Goal: Information Seeking & Learning: Find specific fact

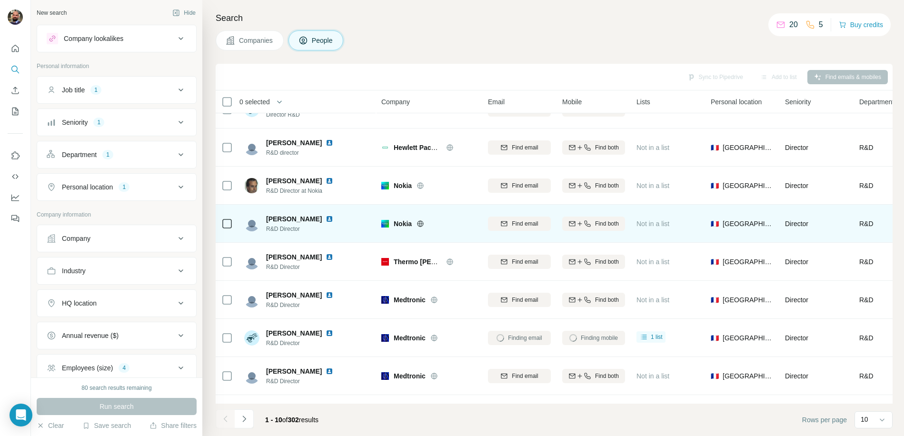
scroll to position [40, 0]
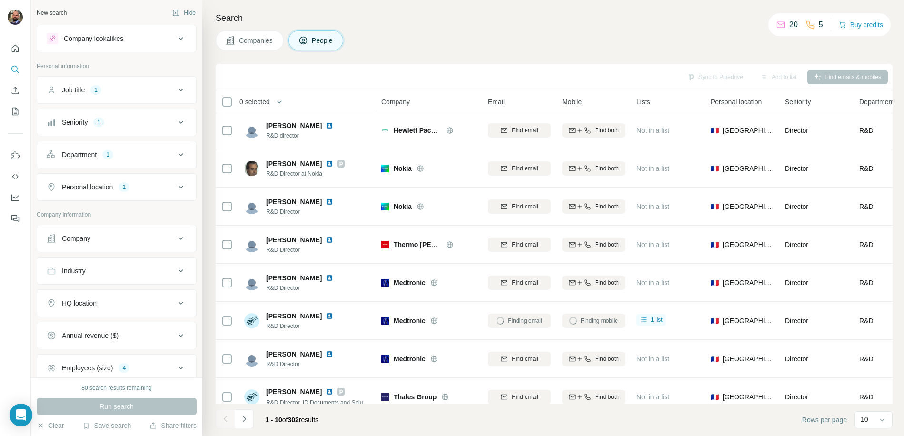
click at [788, 42] on div "Companies People" at bounding box center [554, 40] width 677 height 20
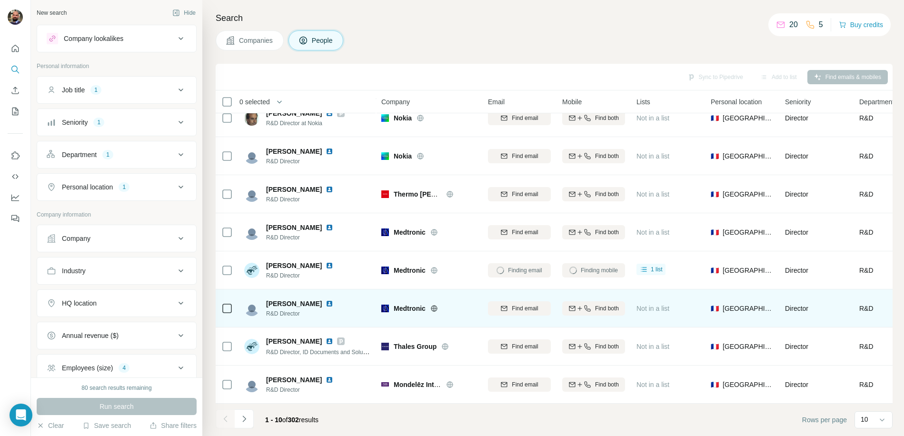
scroll to position [64, 0]
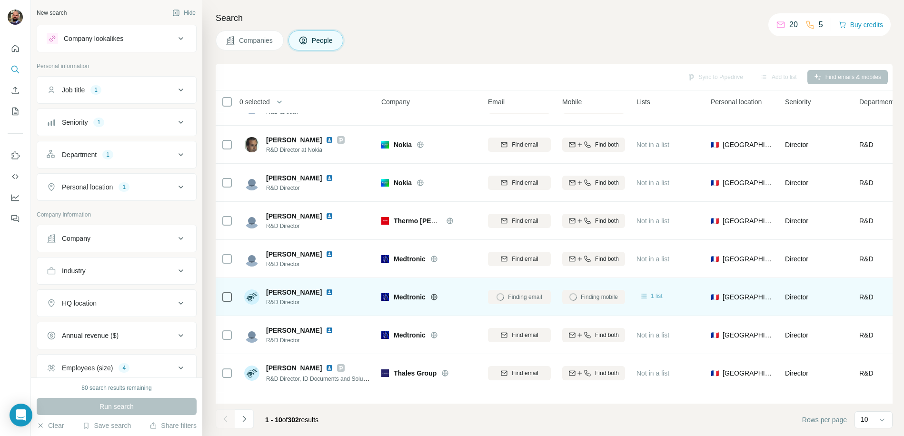
click at [649, 296] on icon at bounding box center [645, 296] width 10 height 10
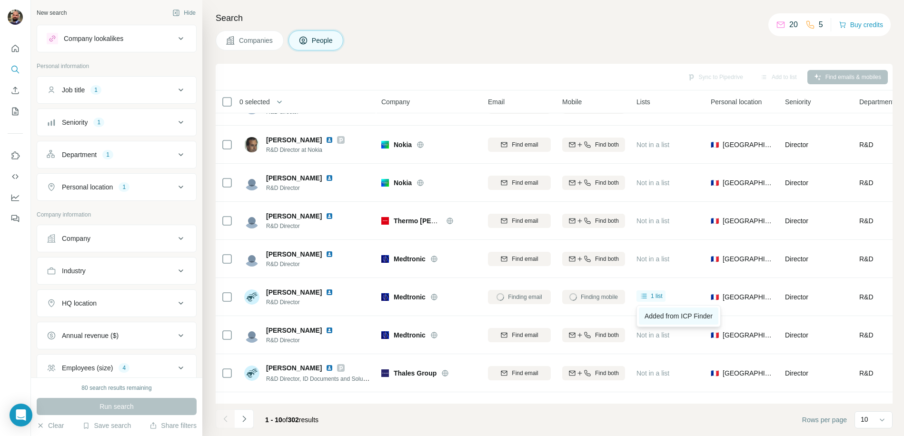
click at [667, 315] on span "Added from ICP Finder" at bounding box center [679, 316] width 68 height 8
click at [603, 19] on h4 "Search" at bounding box center [554, 17] width 677 height 13
click at [594, 45] on div "Companies People" at bounding box center [554, 40] width 677 height 20
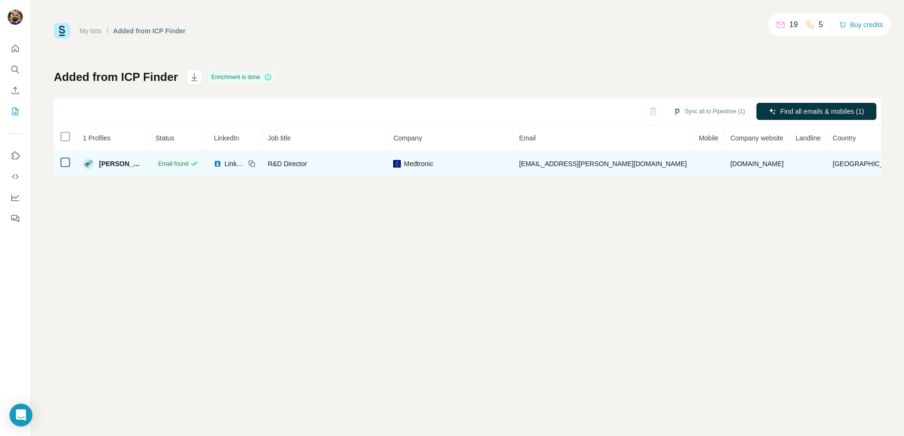
click at [700, 158] on td at bounding box center [708, 164] width 31 height 26
click at [659, 169] on td "[EMAIL_ADDRESS][PERSON_NAME][DOMAIN_NAME]" at bounding box center [603, 164] width 180 height 26
click at [696, 165] on td at bounding box center [708, 164] width 31 height 26
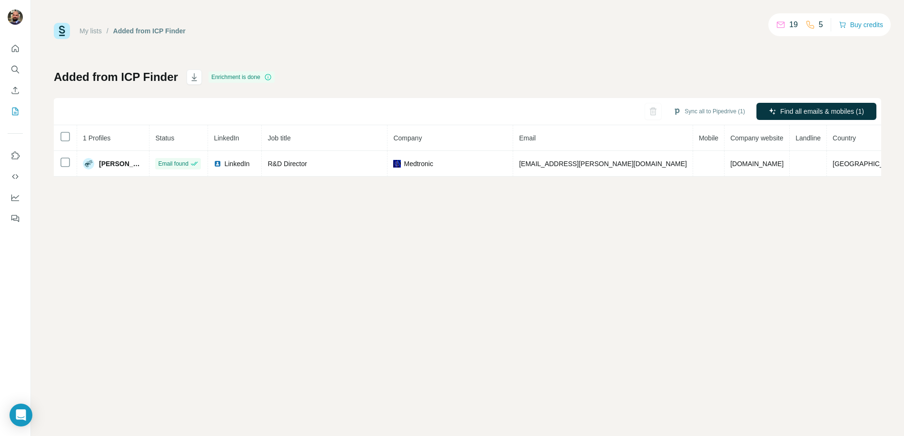
click at [700, 131] on th "Mobile" at bounding box center [708, 138] width 31 height 26
click at [646, 98] on div "Sync all to Pipedrive (1) Find all emails & mobiles (1)" at bounding box center [468, 111] width 828 height 27
click at [444, 285] on div "My lists / Added from ICP Finder 19 5 Buy credits Added from ICP Finder Enrichm…" at bounding box center [467, 218] width 873 height 436
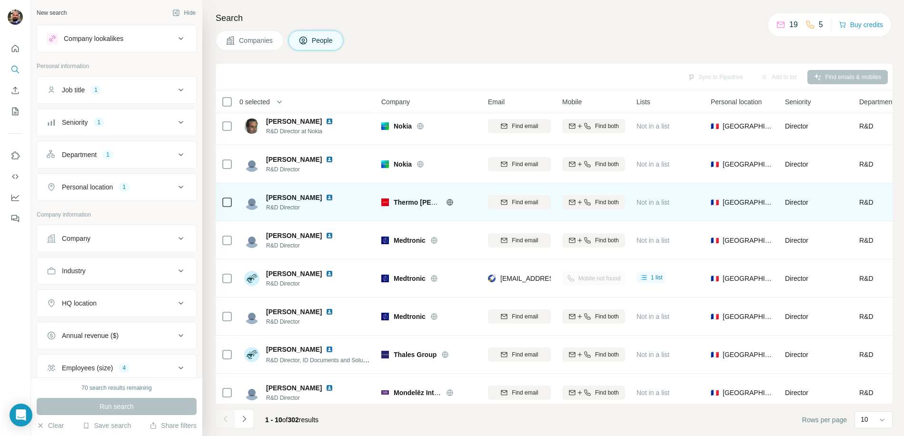
scroll to position [96, 0]
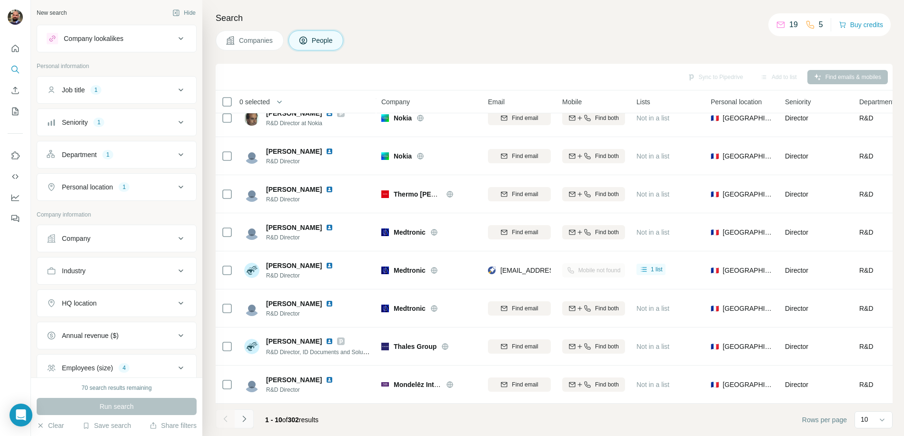
click at [246, 420] on icon "Navigate to next page" at bounding box center [245, 419] width 10 height 10
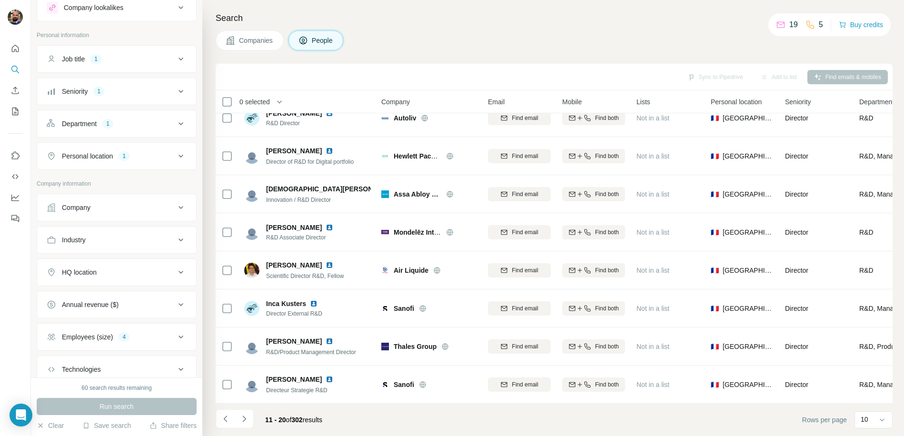
scroll to position [0, 0]
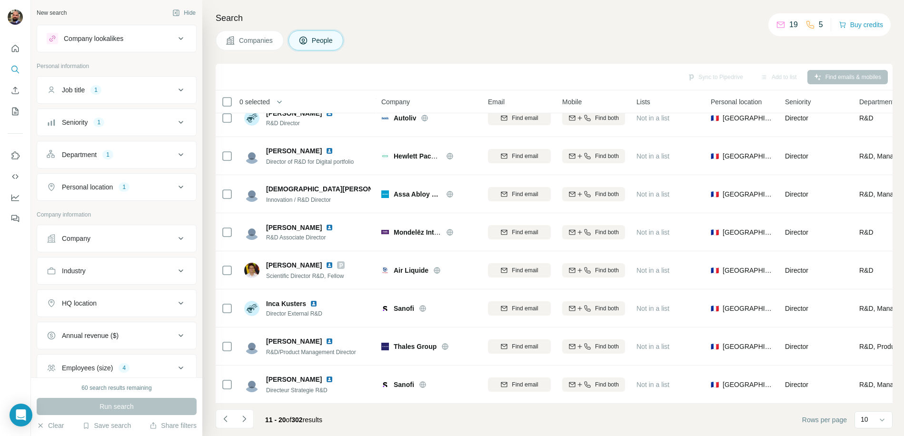
click at [175, 185] on icon at bounding box center [180, 186] width 11 height 11
click at [176, 189] on icon at bounding box center [180, 186] width 11 height 11
click at [177, 93] on icon at bounding box center [180, 89] width 11 height 11
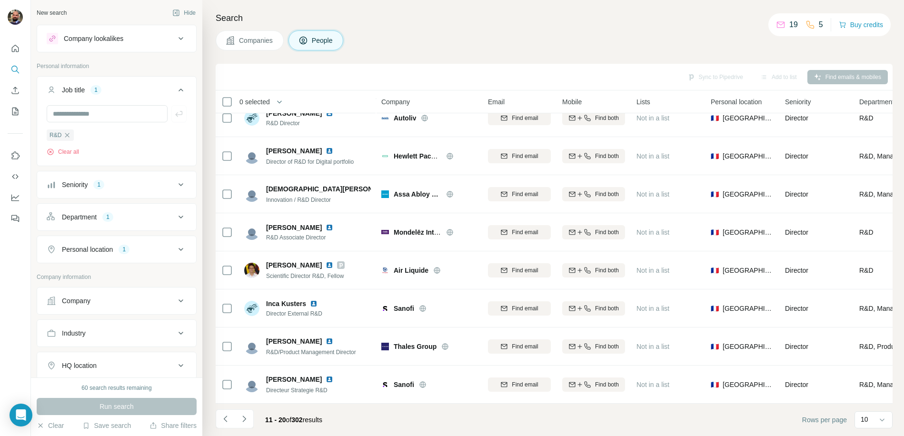
click at [175, 88] on icon at bounding box center [180, 89] width 11 height 11
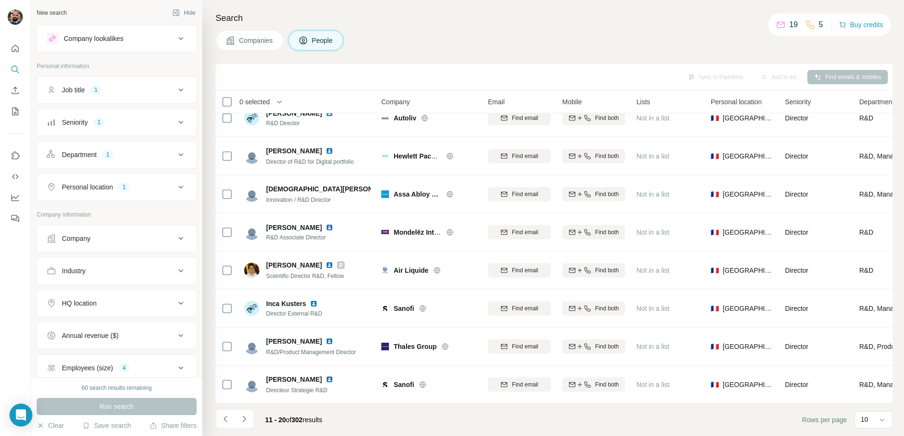
click at [175, 38] on icon at bounding box center [180, 38] width 11 height 11
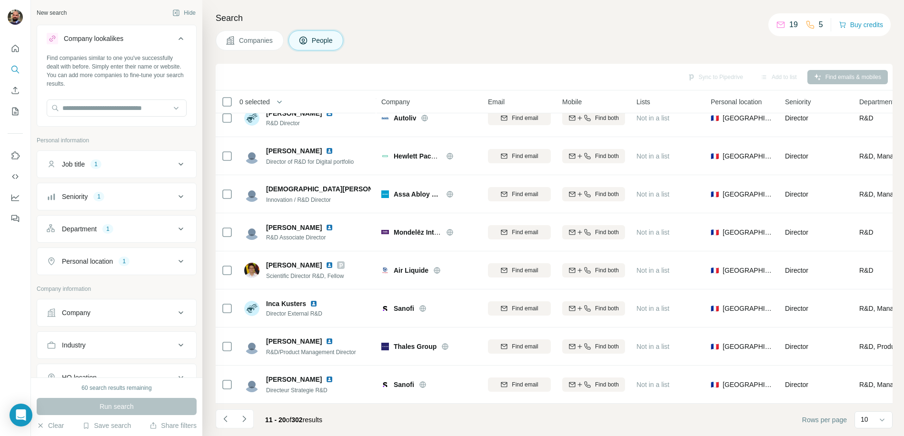
click at [175, 38] on icon at bounding box center [180, 38] width 11 height 11
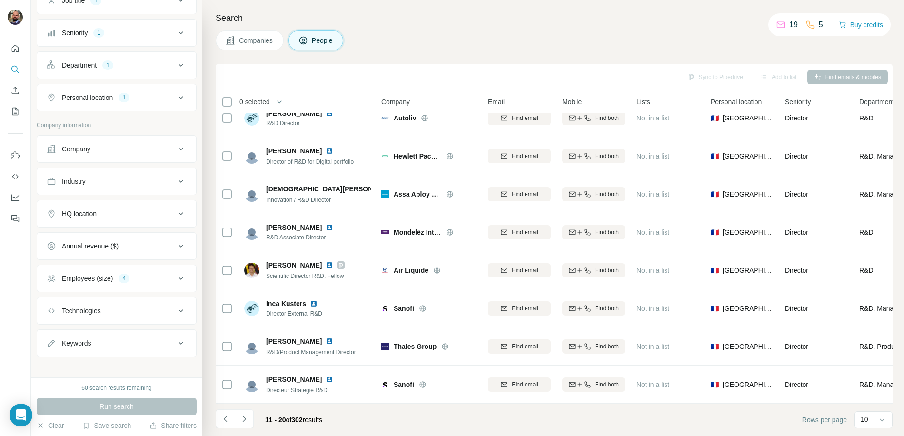
scroll to position [96, 0]
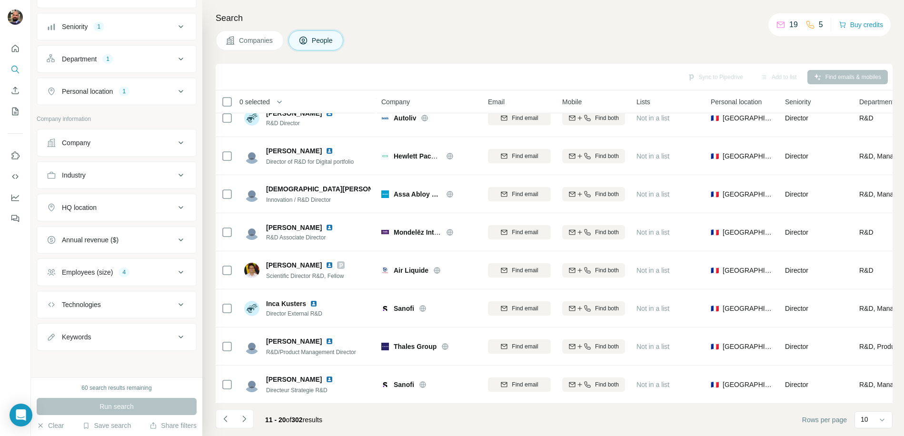
click at [176, 337] on icon at bounding box center [180, 336] width 11 height 11
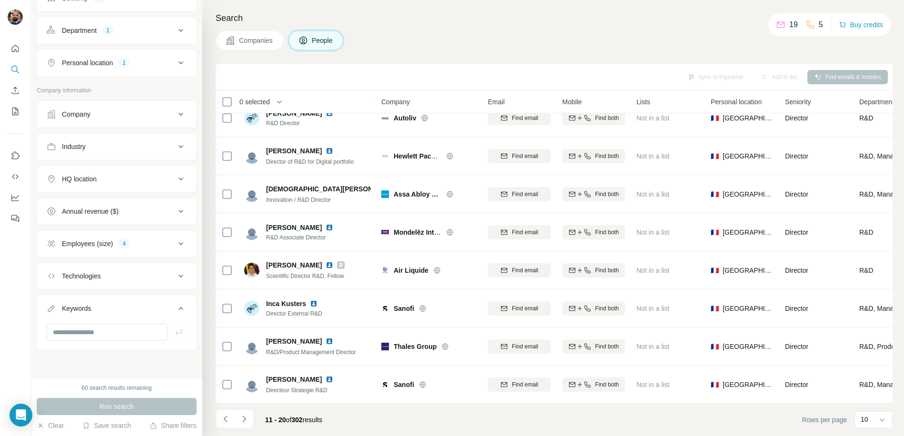
click at [175, 307] on icon at bounding box center [180, 308] width 11 height 11
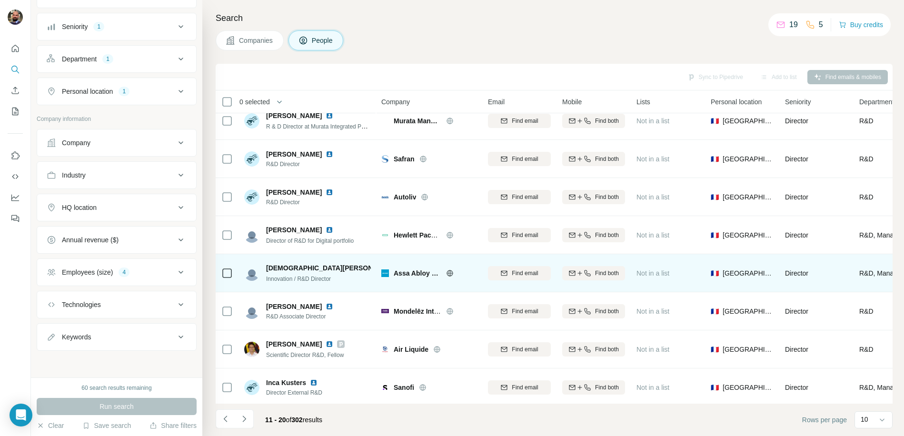
scroll to position [19, 0]
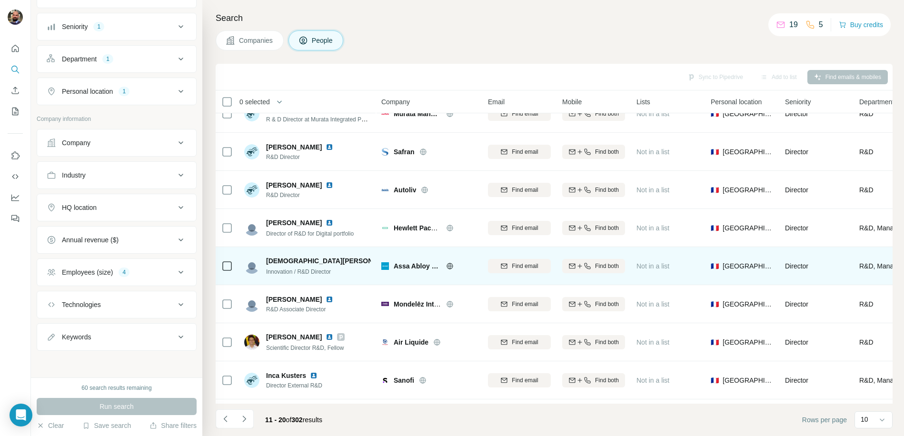
click at [452, 267] on icon at bounding box center [450, 266] width 6 height 6
click at [613, 267] on span "Find both" at bounding box center [607, 266] width 24 height 9
click at [402, 259] on img at bounding box center [406, 261] width 8 height 8
click at [651, 264] on span "1 list" at bounding box center [657, 265] width 12 height 9
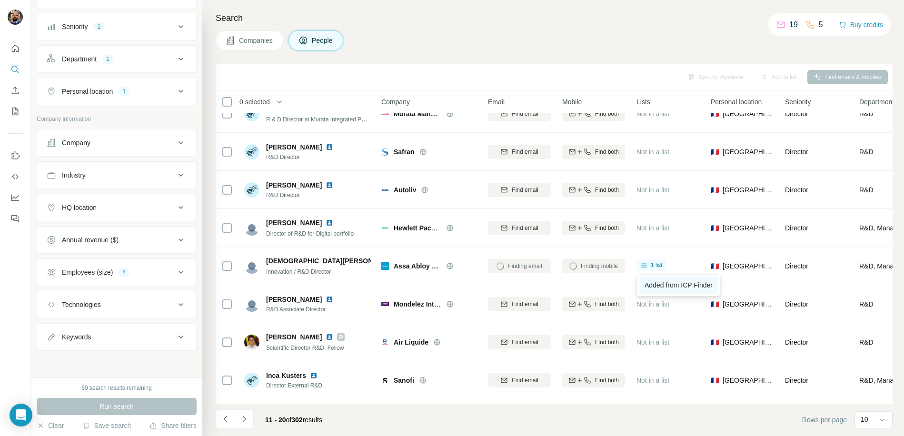
click at [675, 285] on span "Added from ICP Finder" at bounding box center [679, 285] width 68 height 8
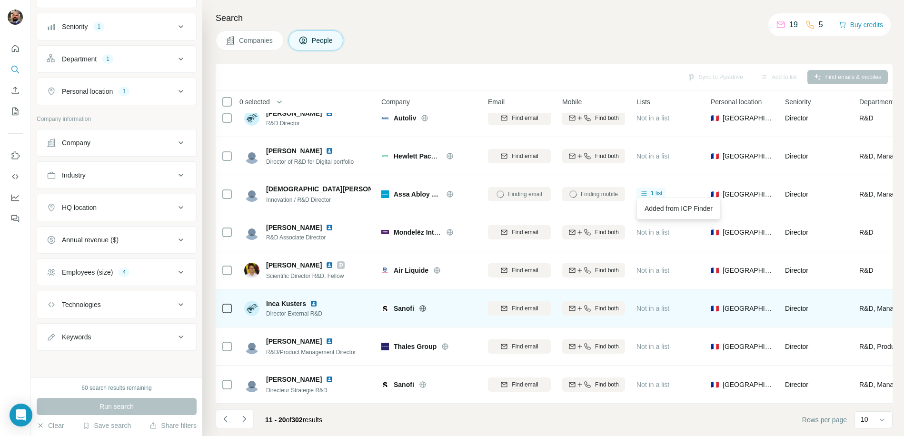
scroll to position [96, 0]
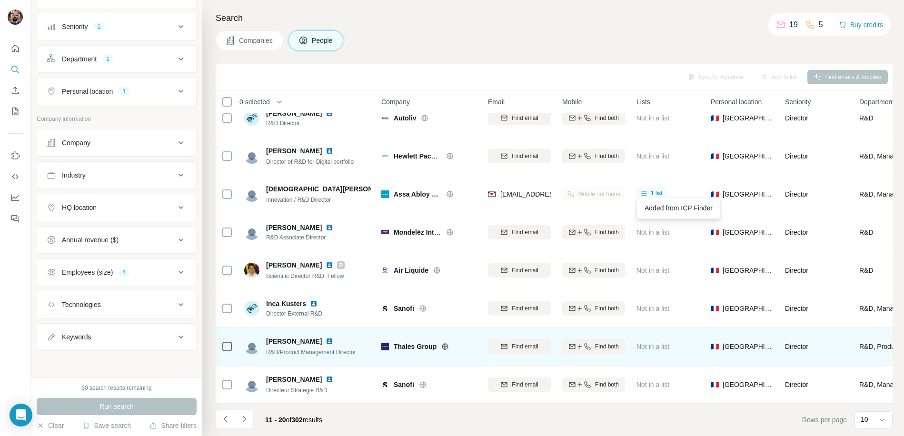
click at [326, 338] on img at bounding box center [330, 342] width 8 height 8
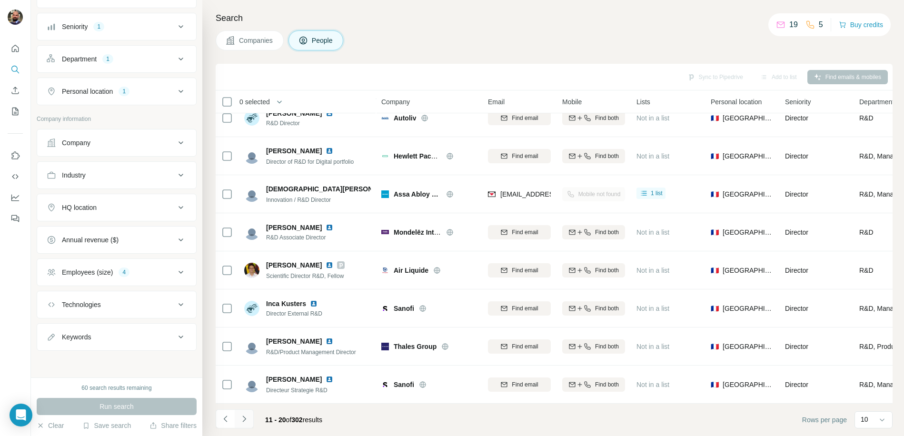
click at [249, 419] on button "Navigate to next page" at bounding box center [244, 419] width 19 height 19
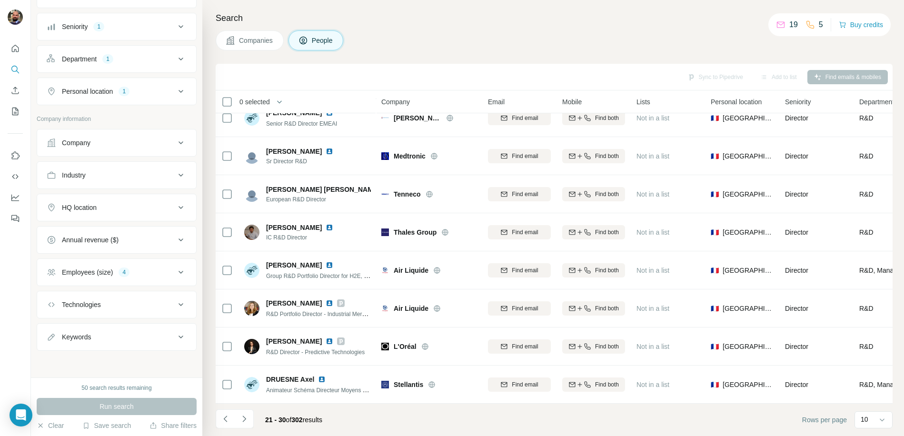
click at [247, 418] on icon "Navigate to next page" at bounding box center [245, 419] width 10 height 10
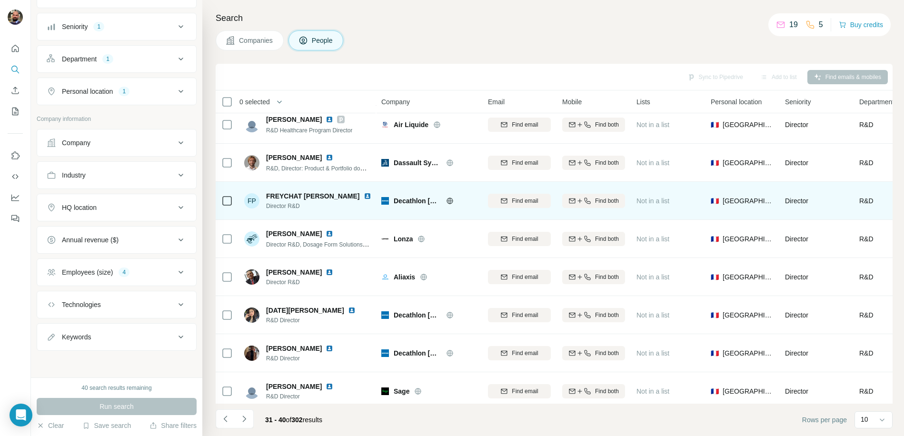
scroll to position [48, 0]
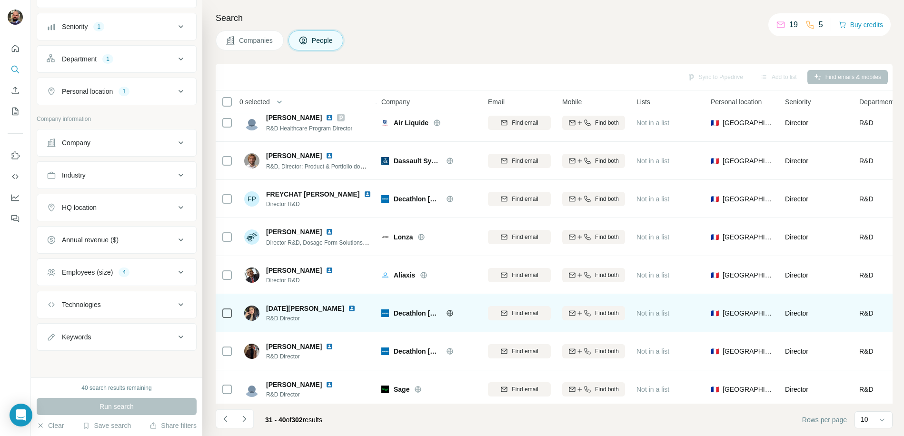
click at [348, 309] on img at bounding box center [352, 309] width 8 height 8
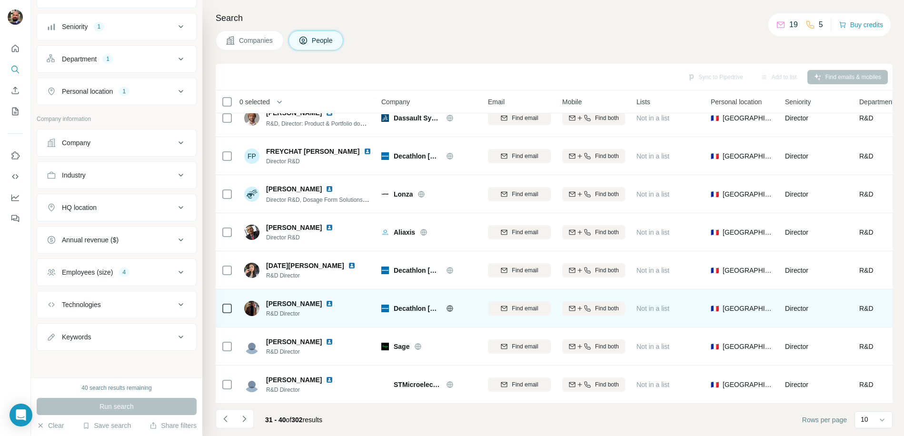
scroll to position [96, 0]
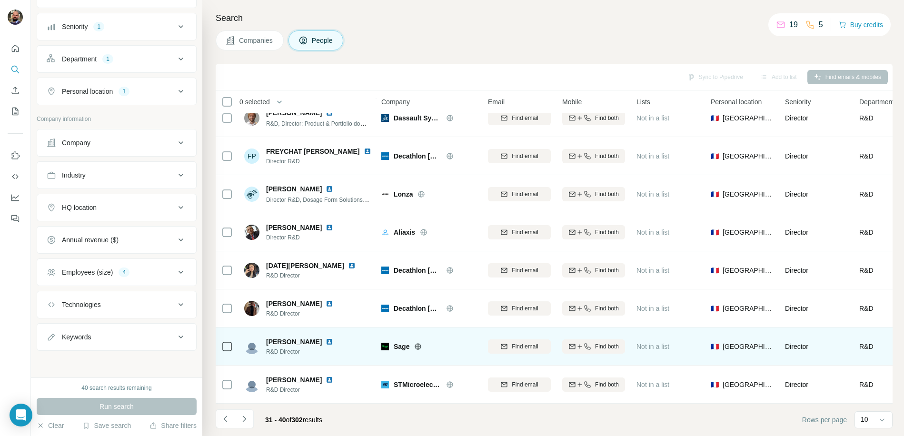
click at [418, 343] on icon at bounding box center [418, 347] width 8 height 8
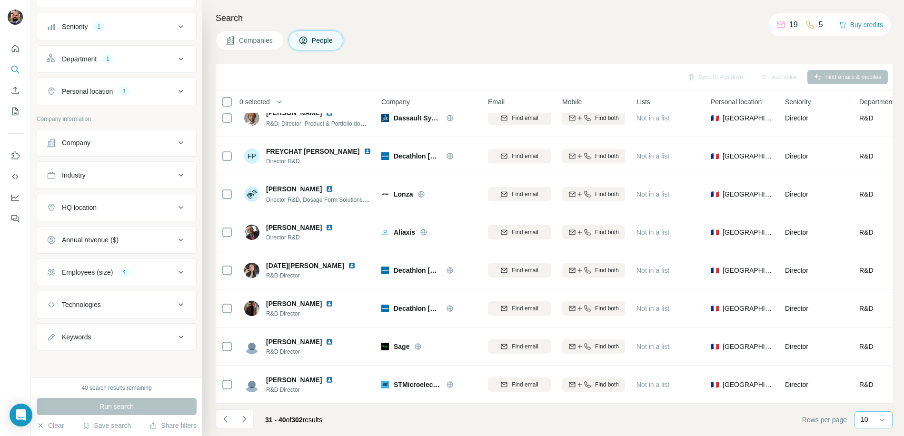
click at [871, 413] on div "10" at bounding box center [873, 420] width 24 height 16
click at [873, 364] on div "40" at bounding box center [874, 365] width 22 height 10
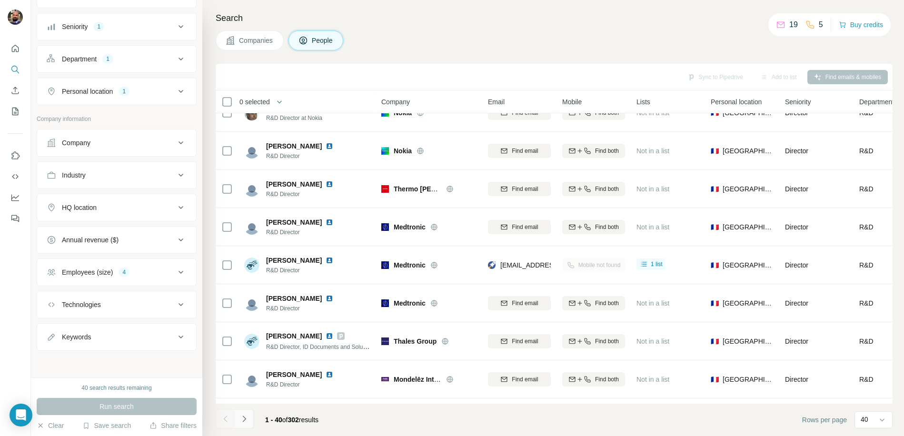
click at [247, 420] on icon "Navigate to next page" at bounding box center [245, 419] width 10 height 10
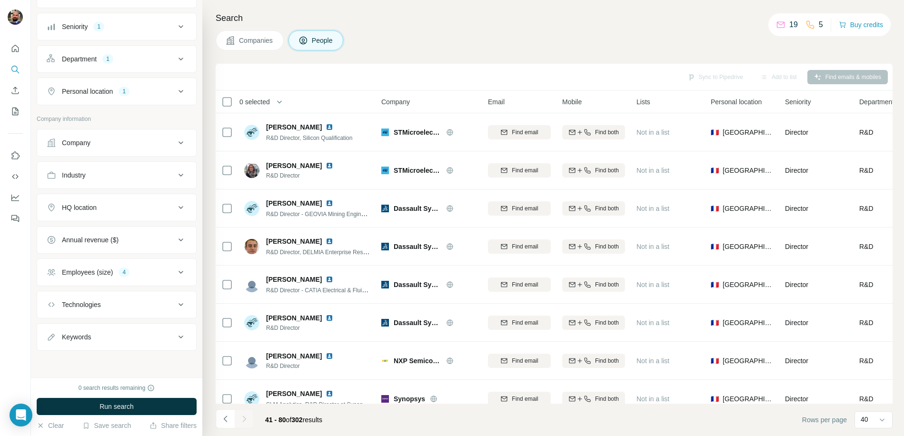
click at [254, 46] on button "Companies" at bounding box center [250, 40] width 68 height 20
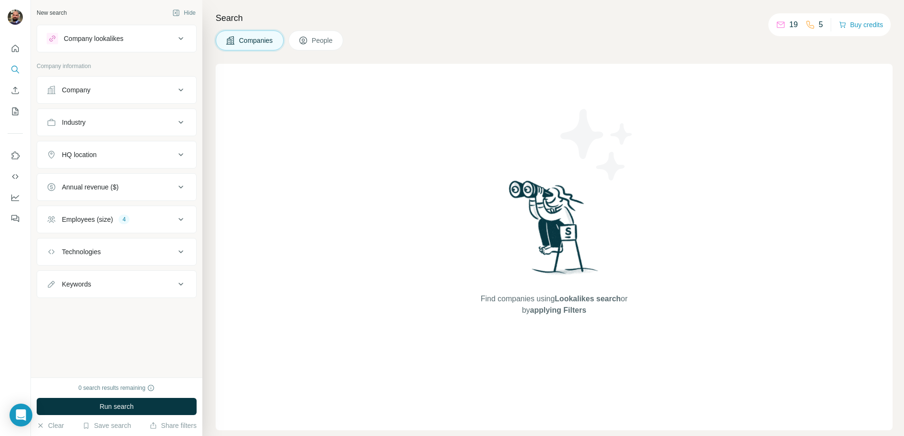
click at [331, 40] on span "People" at bounding box center [323, 41] width 22 height 10
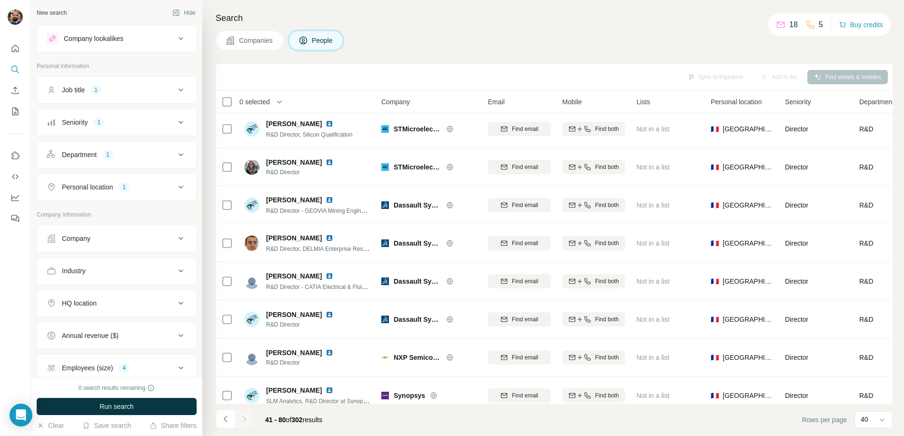
scroll to position [8, 0]
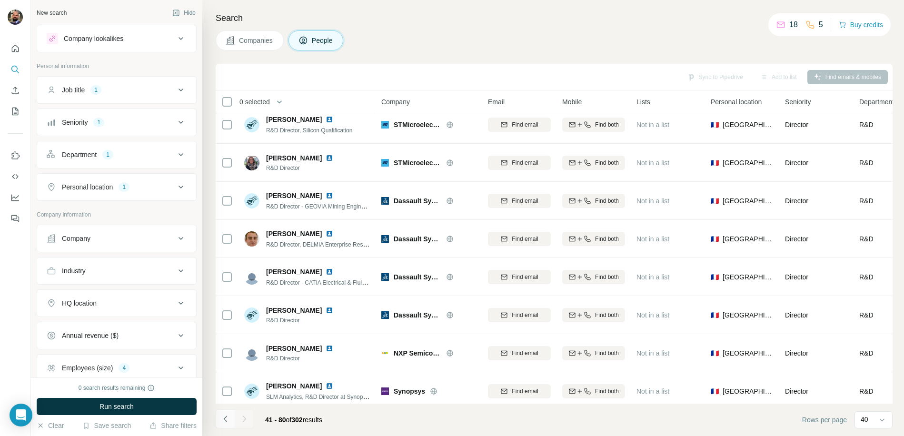
click at [232, 423] on button "Navigate to previous page" at bounding box center [225, 419] width 19 height 19
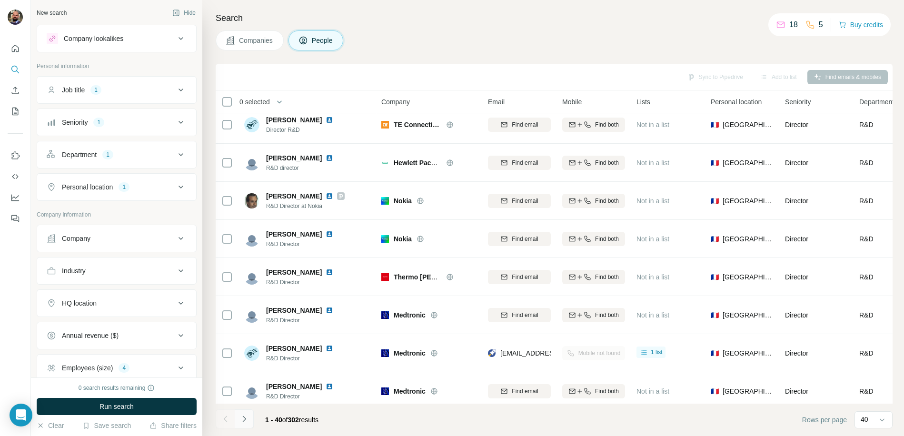
click at [245, 420] on icon "Navigate to next page" at bounding box center [243, 419] width 3 height 6
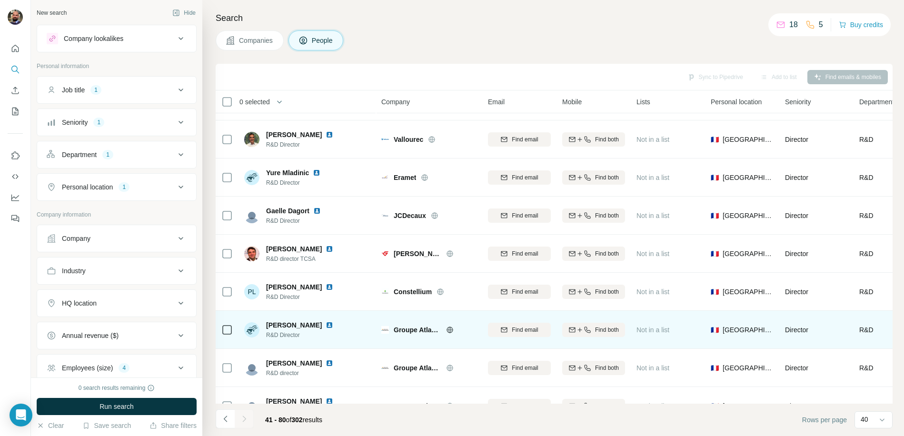
scroll to position [1239, 0]
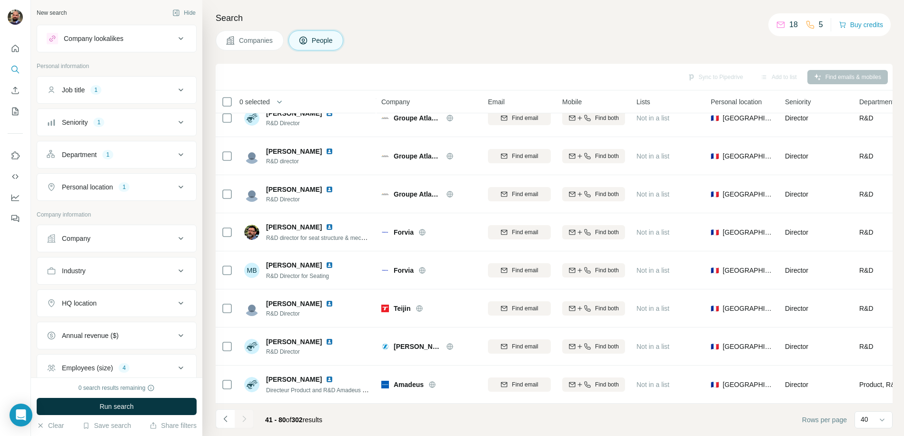
click at [330, 422] on div "41 - 80 of 302 results" at bounding box center [294, 420] width 72 height 21
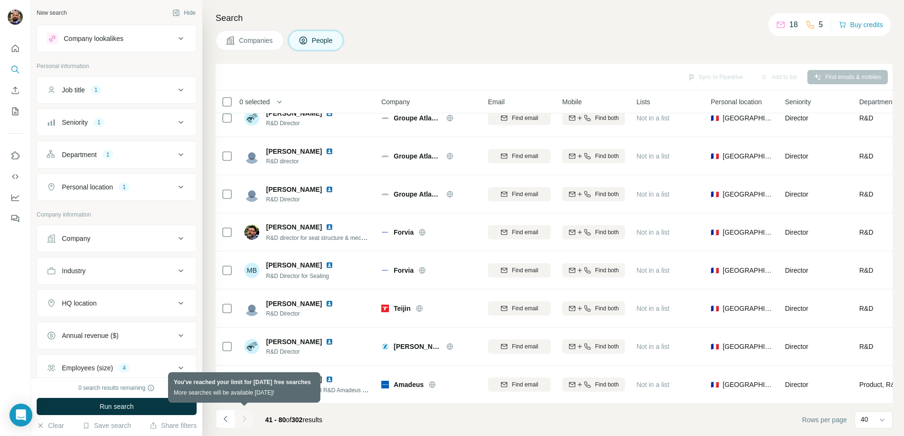
click at [245, 420] on div at bounding box center [244, 419] width 19 height 19
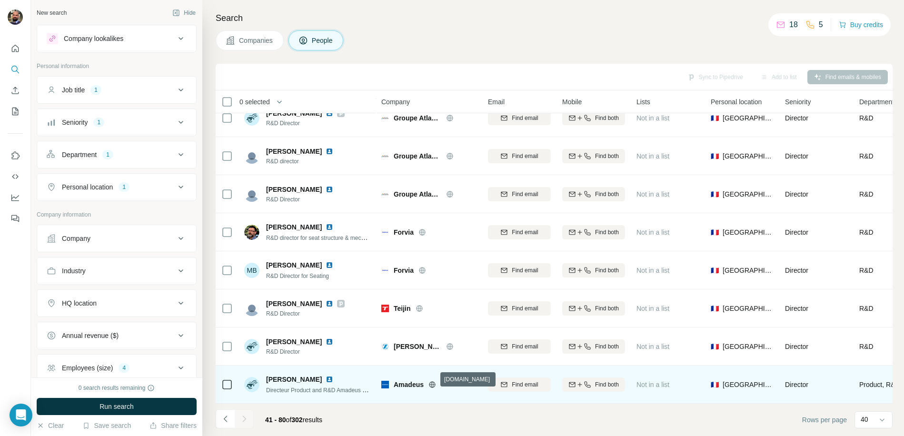
click at [435, 384] on icon at bounding box center [432, 384] width 6 height 0
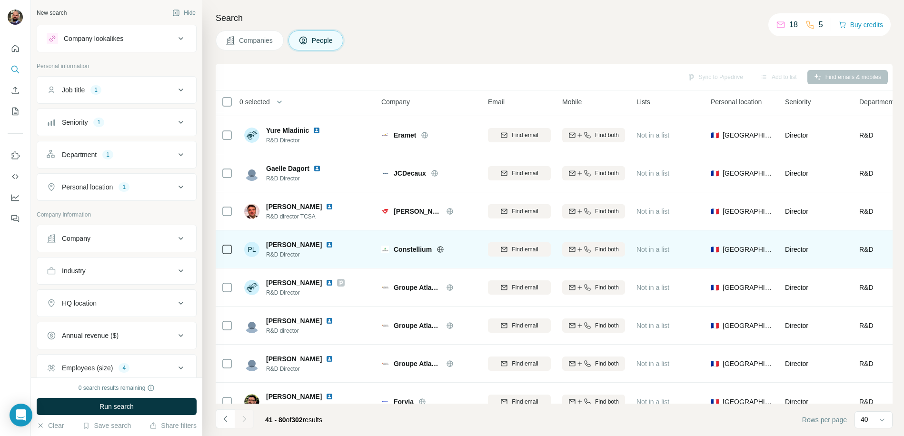
scroll to position [1057, 0]
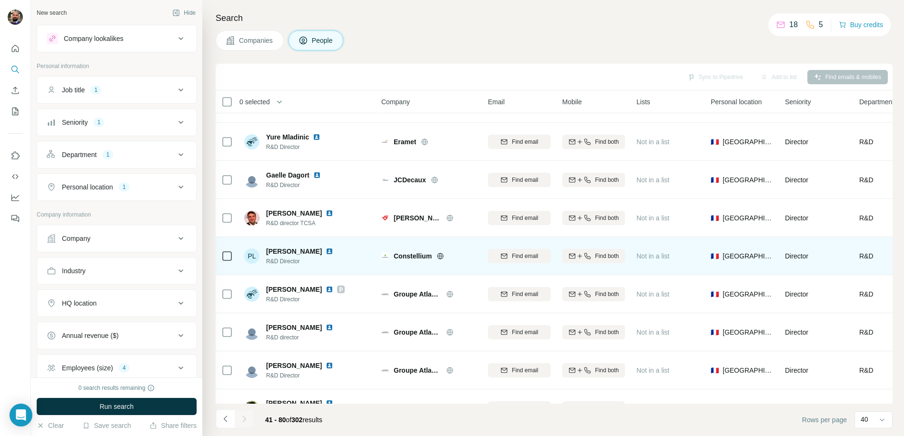
click at [326, 252] on img at bounding box center [330, 252] width 8 height 8
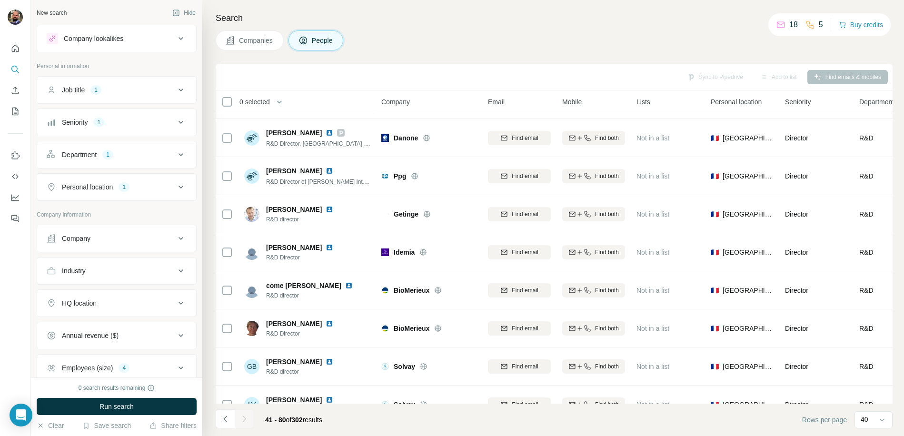
scroll to position [564, 0]
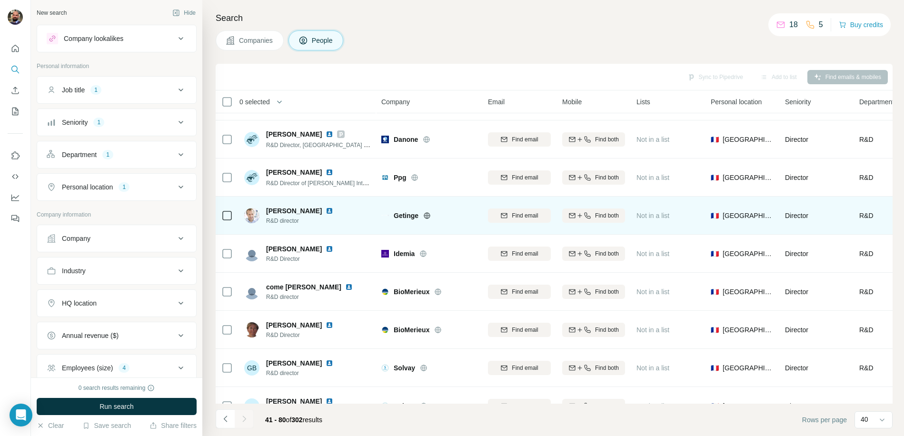
click at [326, 210] on img at bounding box center [330, 211] width 8 height 8
click at [603, 217] on span "Find both" at bounding box center [607, 215] width 24 height 9
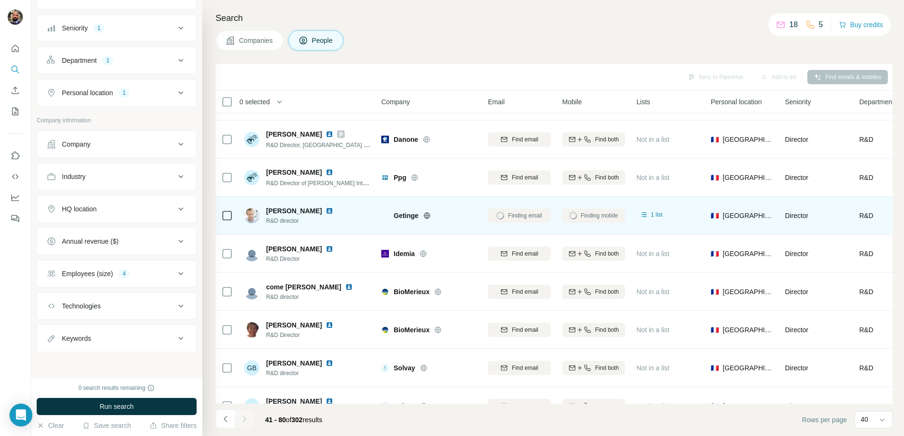
scroll to position [96, 0]
click at [20, 113] on icon "My lists" at bounding box center [15, 112] width 10 height 10
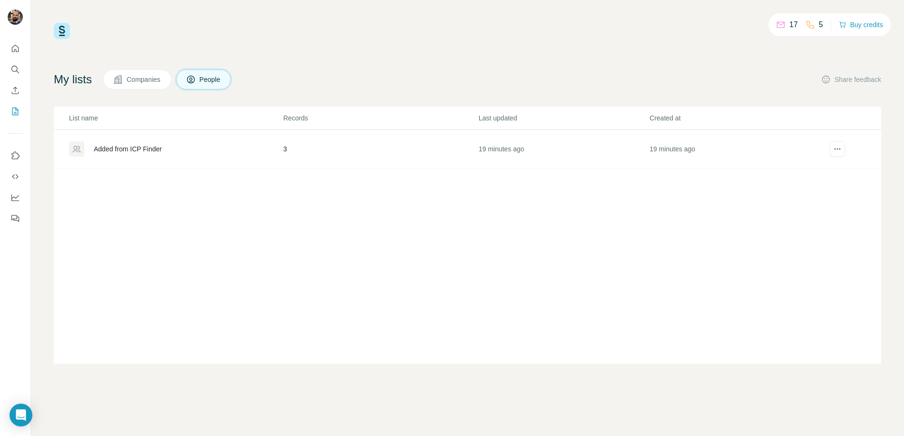
click at [154, 143] on div "Added from ICP Finder" at bounding box center [175, 148] width 213 height 15
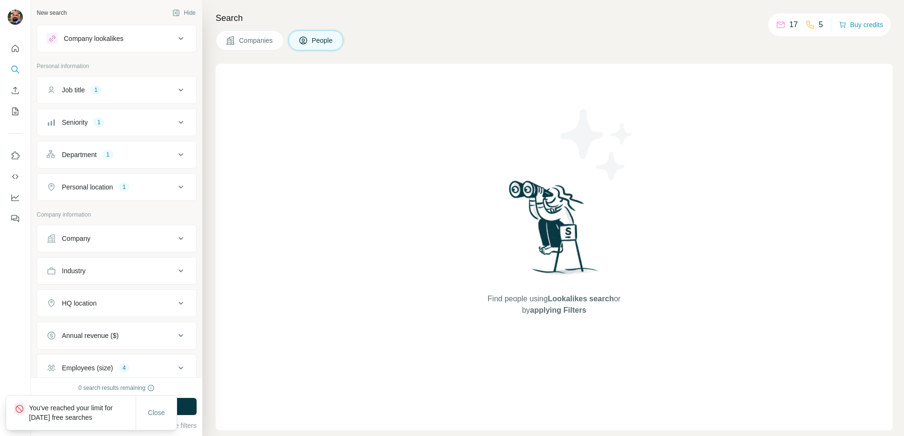
click at [266, 44] on span "Companies" at bounding box center [256, 41] width 35 height 10
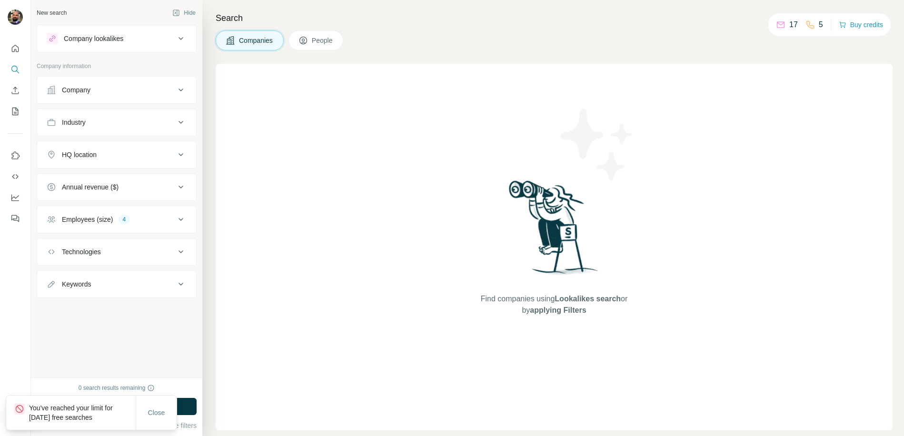
click at [311, 39] on button "People" at bounding box center [316, 40] width 55 height 20
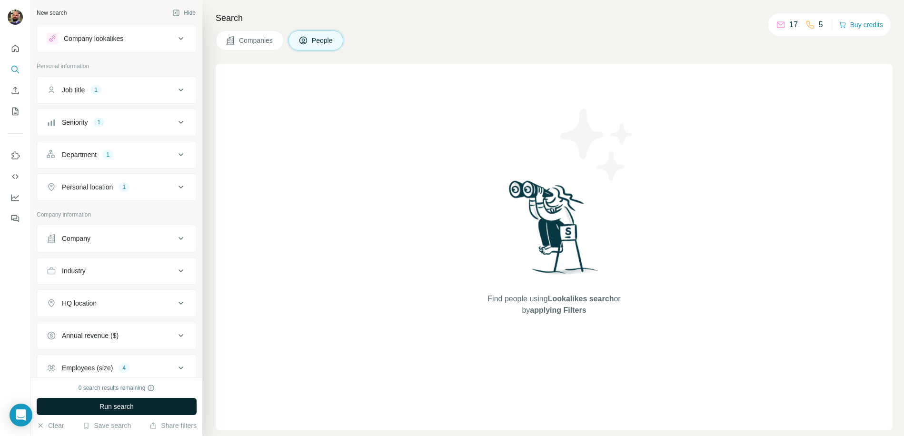
click at [144, 407] on button "Run search" at bounding box center [117, 406] width 160 height 17
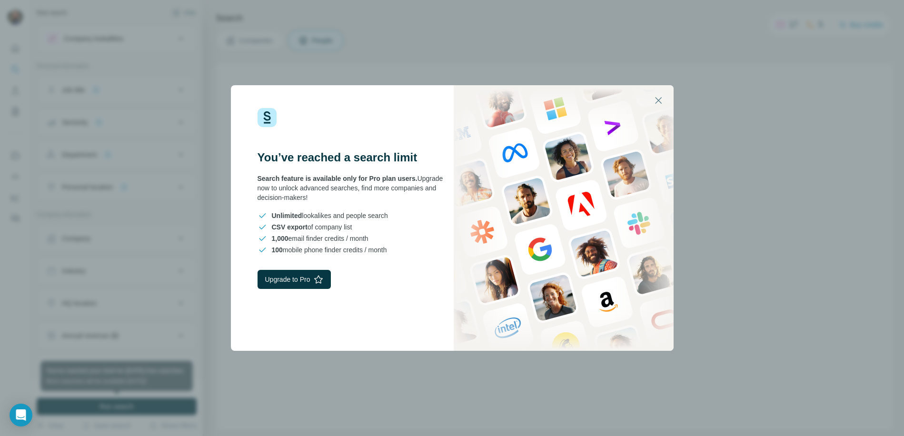
click at [335, 385] on div "You’ve reached a search limit Search feature is available only for Pro plan use…" at bounding box center [452, 218] width 904 height 436
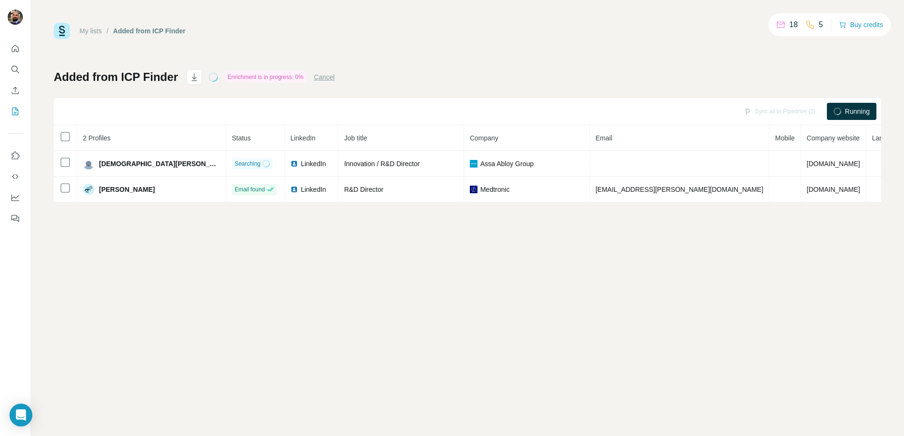
click at [690, 277] on div "My lists / Added from ICP Finder 18 5 Buy credits Added from ICP Finder Enrichm…" at bounding box center [467, 218] width 873 height 436
